Goal: Information Seeking & Learning: Find specific fact

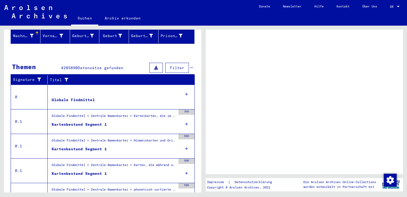
scroll to position [94, 0]
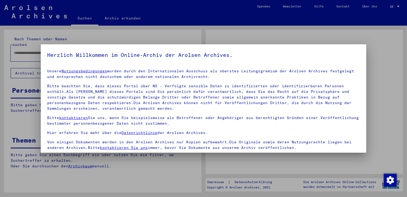
type input "******"
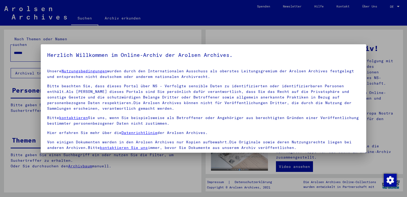
scroll to position [46, 0]
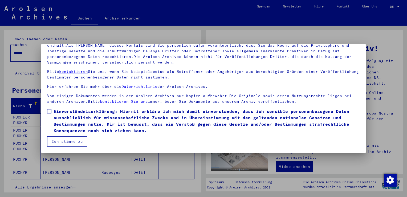
click at [76, 139] on button "Ich stimme zu" at bounding box center [67, 141] width 40 height 10
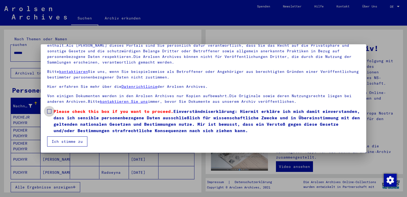
click at [50, 111] on span at bounding box center [49, 111] width 4 height 4
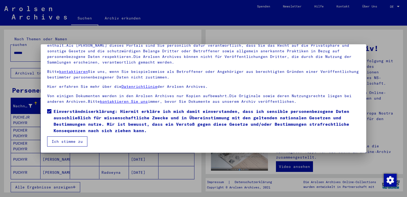
click at [68, 141] on button "Ich stimme zu" at bounding box center [67, 141] width 40 height 10
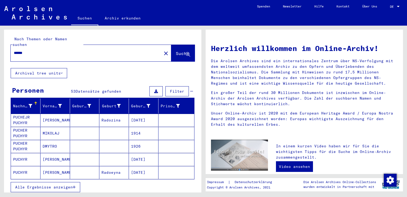
click at [64, 184] on span "Alle Ergebnisse anzeigen" at bounding box center [44, 186] width 58 height 5
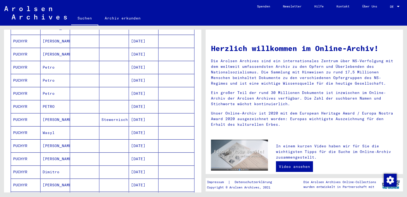
scroll to position [160, 0]
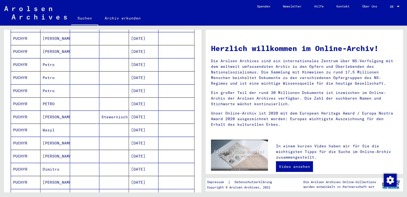
click at [47, 136] on mat-cell "[PERSON_NAME]" at bounding box center [55, 142] width 30 height 13
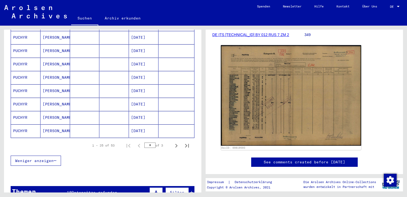
scroll to position [321, 0]
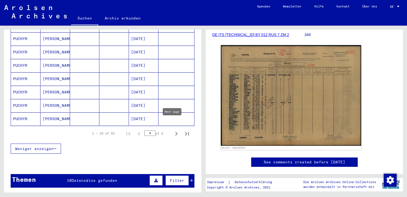
click at [173, 130] on icon "Next page" at bounding box center [176, 133] width 7 height 7
type input "*"
click at [50, 59] on mat-cell "Wasyl" at bounding box center [55, 65] width 30 height 13
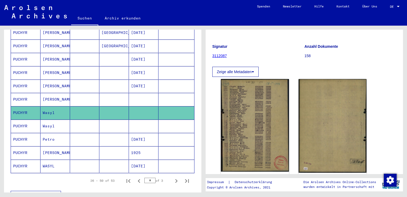
scroll to position [241, 0]
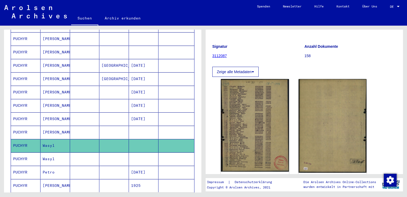
click at [28, 152] on mat-cell "PUCHYR" at bounding box center [26, 158] width 30 height 13
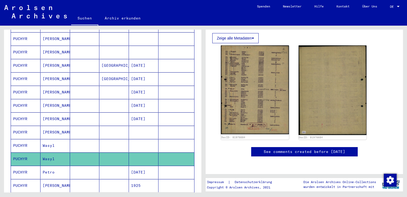
scroll to position [107, 0]
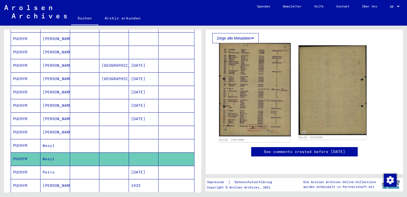
click at [256, 83] on img at bounding box center [254, 89] width 71 height 93
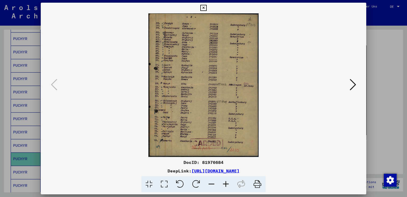
click at [205, 8] on icon at bounding box center [203, 8] width 6 height 6
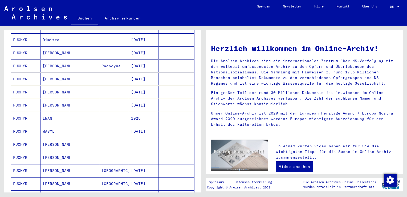
scroll to position [132, 0]
